Goal: Go to known website: Access a specific website the user already knows

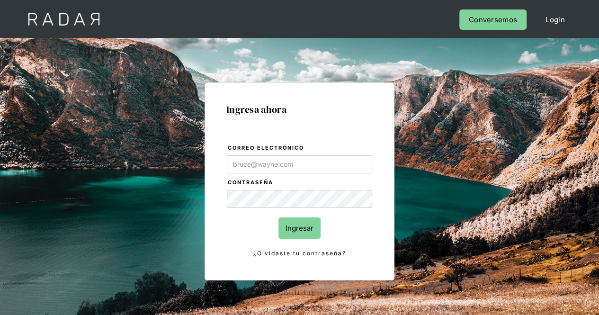
type input "Evans@prontopaga.com"
